Goal: Task Accomplishment & Management: Use online tool/utility

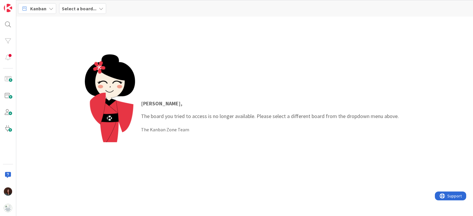
click at [89, 4] on div "Select a board..." at bounding box center [82, 8] width 47 height 11
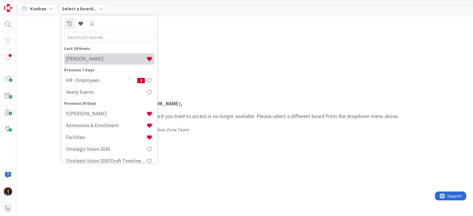
click at [113, 58] on h4 "[PERSON_NAME]" at bounding box center [106, 59] width 80 height 6
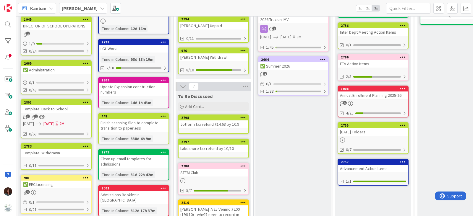
scroll to position [122, 0]
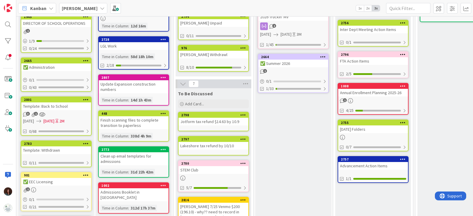
click at [395, 163] on div "Advancement Action Items" at bounding box center [373, 166] width 70 height 8
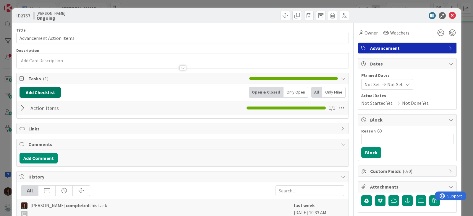
click at [50, 93] on button "Add Checklist" at bounding box center [39, 92] width 41 height 11
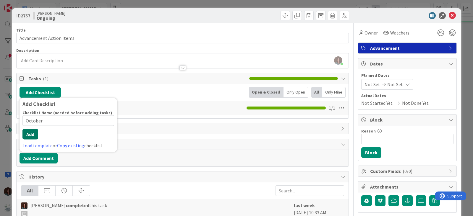
type input "October"
click at [32, 137] on button "Add" at bounding box center [30, 134] width 16 height 11
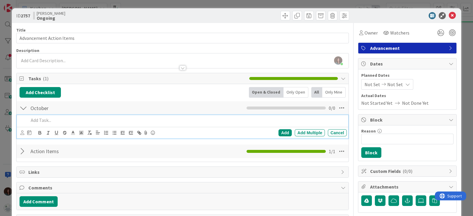
click at [32, 137] on div "Add Checklist Back Open & Closed Only Open All Only Mine October Checklist Name…" at bounding box center [182, 123] width 326 height 72
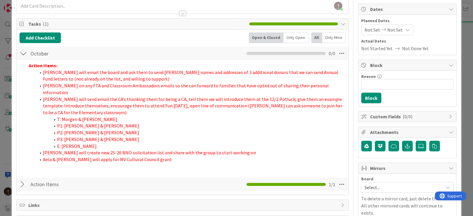
scroll to position [73, 0]
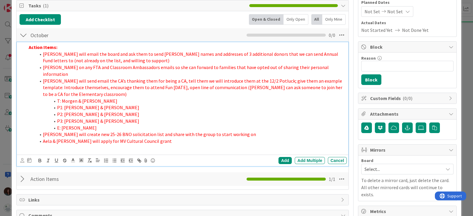
click at [178, 138] on li "Aela & Debbie will apply for MV Cultural Council grant" at bounding box center [190, 141] width 308 height 7
click at [278, 157] on div "Add" at bounding box center [284, 160] width 13 height 7
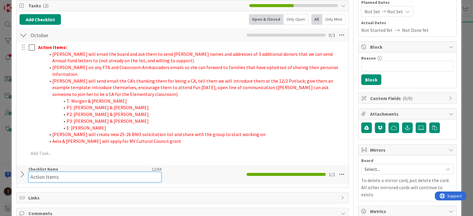
click at [38, 173] on input "Action Items" at bounding box center [94, 177] width 133 height 11
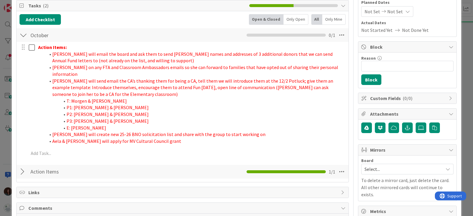
click at [24, 174] on div at bounding box center [23, 172] width 8 height 11
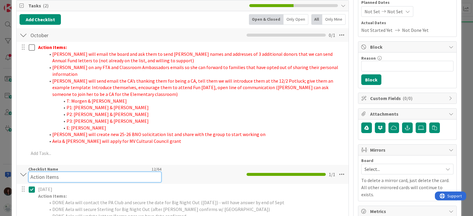
click at [44, 169] on div "Checklist Name 12 / 64 Action Items" at bounding box center [94, 175] width 133 height 16
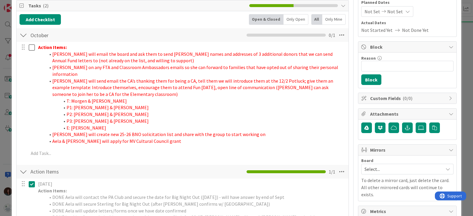
click at [44, 169] on div "Checklist Name 12 / 64 Action Items" at bounding box center [94, 172] width 133 height 11
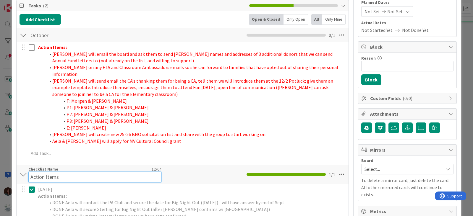
click at [44, 169] on div "Checklist Name 12 / 64 Action Items" at bounding box center [94, 175] width 133 height 16
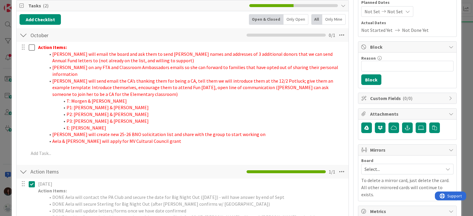
click at [44, 169] on div "Checklist Name 12 / 64 Action Items" at bounding box center [94, 172] width 133 height 11
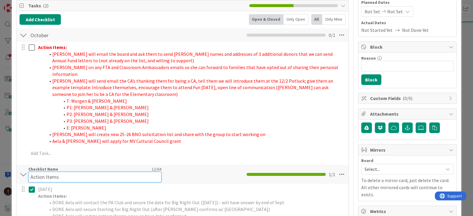
click at [44, 169] on div "Checklist Name 12 / 64 Action Items" at bounding box center [94, 175] width 133 height 16
type input "September"
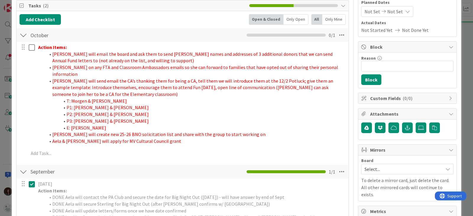
click at [24, 167] on div "September Checklist Name 9 / 64 September 1 / 1" at bounding box center [183, 172] width 332 height 14
click at [24, 167] on div at bounding box center [23, 172] width 8 height 11
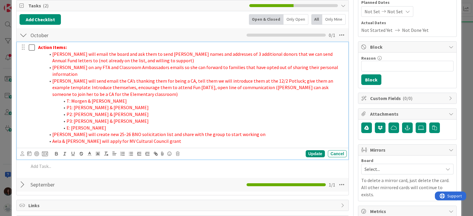
click at [38, 49] on strong "Action Items:" at bounding box center [52, 47] width 29 height 6
click at [309, 156] on div "Update" at bounding box center [314, 153] width 19 height 7
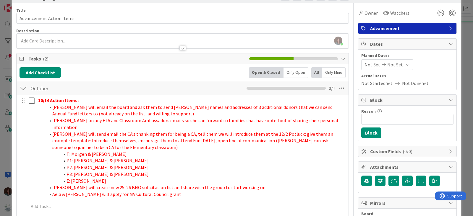
scroll to position [0, 0]
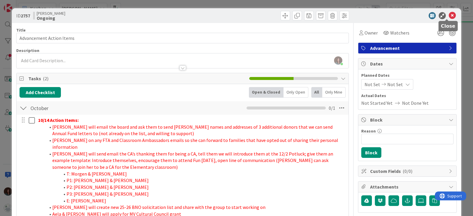
click at [448, 15] on icon at bounding box center [451, 15] width 7 height 7
